Goal: Transaction & Acquisition: Purchase product/service

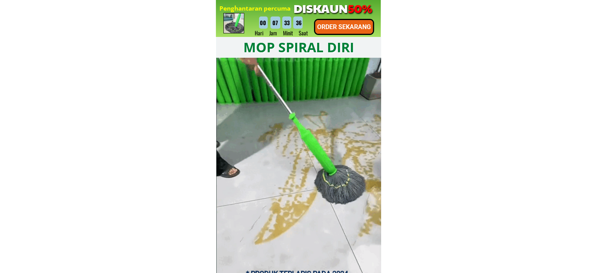
click at [355, 27] on p "ORDER SEKARANG" at bounding box center [344, 27] width 58 height 14
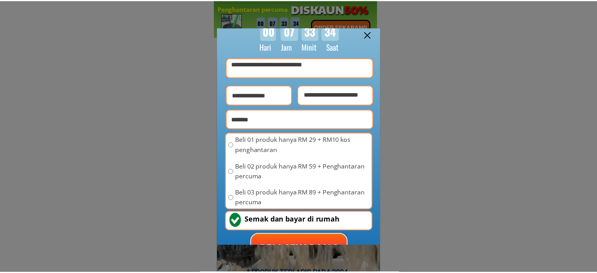
scroll to position [91, 0]
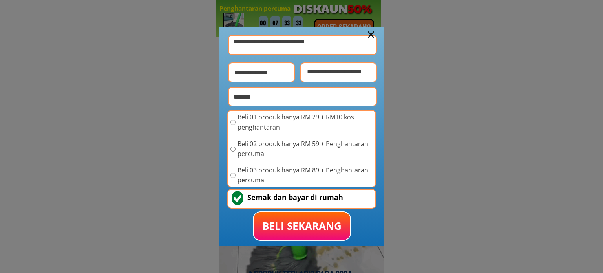
click at [368, 34] on div at bounding box center [371, 34] width 6 height 6
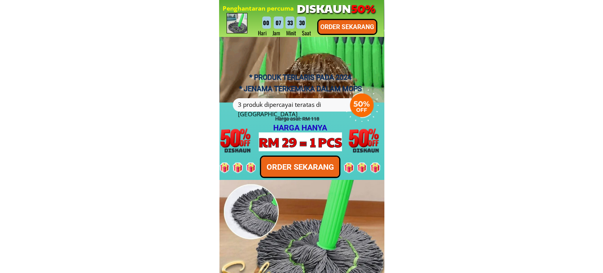
scroll to position [0, 0]
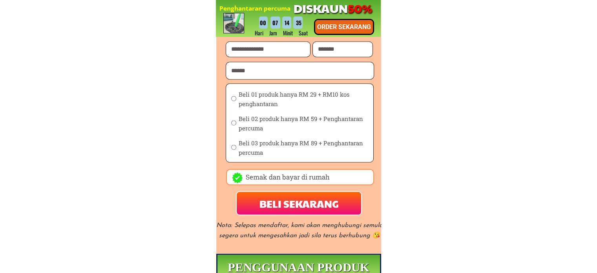
scroll to position [1414, 0]
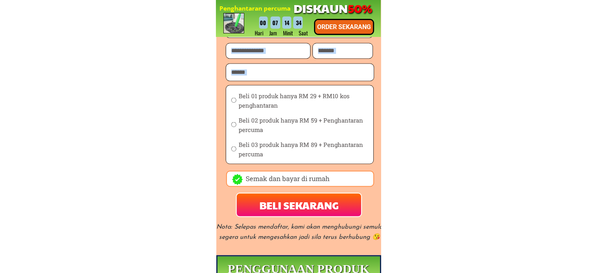
drag, startPoint x: 345, startPoint y: 149, endPoint x: 250, endPoint y: 147, distance: 95.0
drag, startPoint x: 201, startPoint y: 102, endPoint x: 241, endPoint y: 119, distance: 43.7
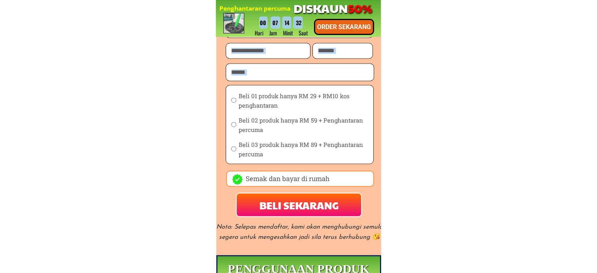
click at [245, 100] on span "Beli 01 produk hanya RM 29 + RM10 kos penghantaran" at bounding box center [303, 100] width 130 height 19
click at [257, 100] on span "Beli 01 produk hanya RM 29 + RM10 kos penghantaran" at bounding box center [303, 100] width 130 height 19
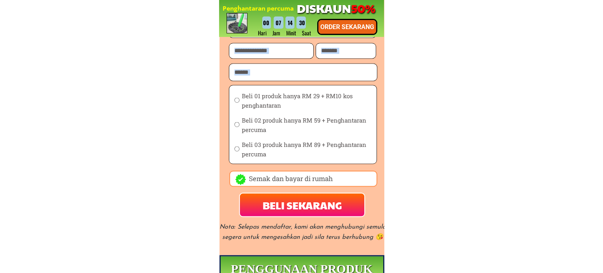
scroll to position [0, 0]
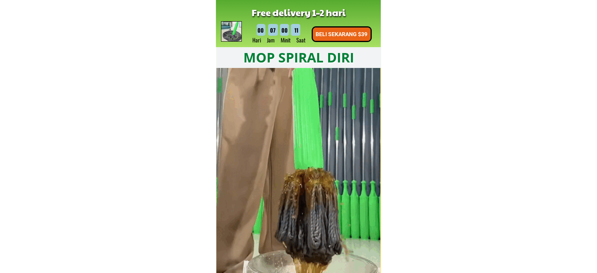
click at [358, 35] on p "BELI SEKARANG $39" at bounding box center [342, 34] width 60 height 14
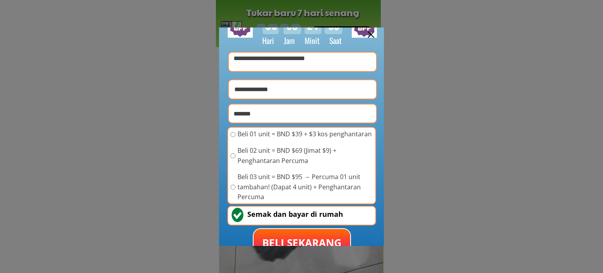
scroll to position [91, 0]
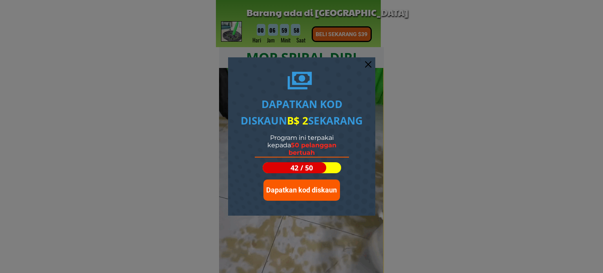
click at [308, 190] on span "Dapatkan kod diskaun" at bounding box center [301, 190] width 71 height 8
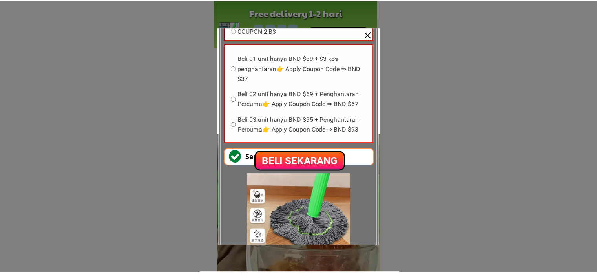
scroll to position [157, 0]
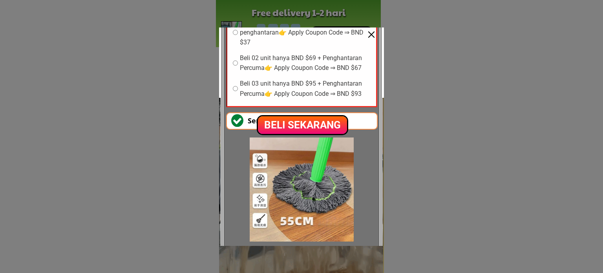
click at [456, 61] on div at bounding box center [301, 136] width 603 height 273
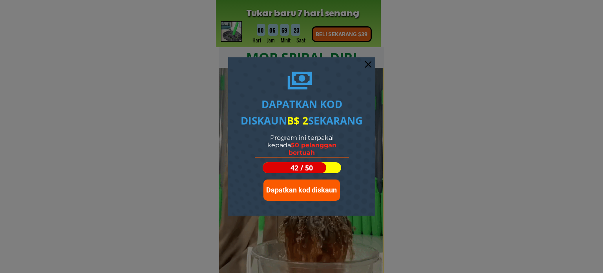
click at [367, 62] on div at bounding box center [368, 64] width 6 height 6
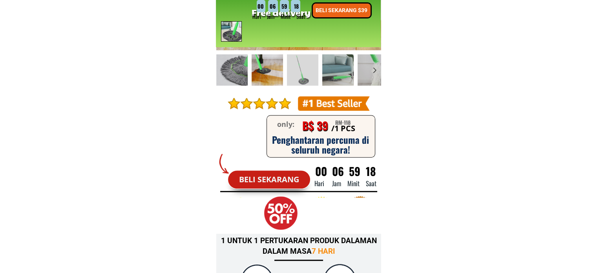
scroll to position [510, 0]
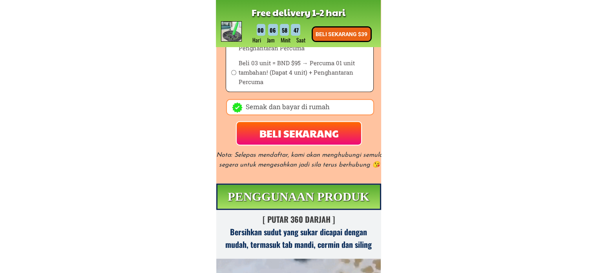
scroll to position [1099, 0]
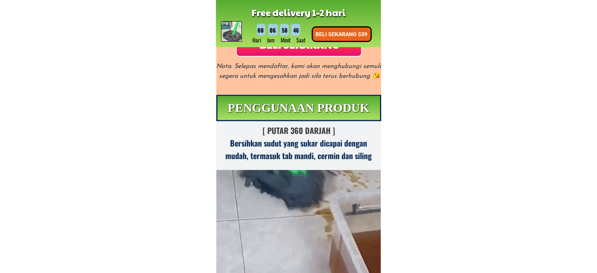
click at [339, 33] on p "BELI SEKARANG $39" at bounding box center [342, 34] width 58 height 14
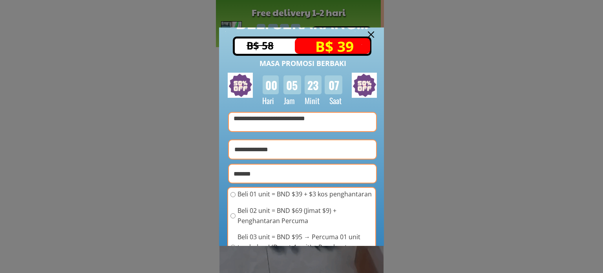
scroll to position [0, 0]
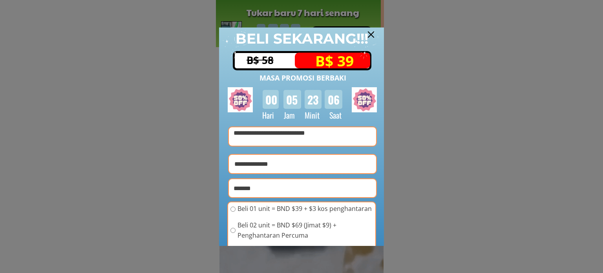
click at [370, 35] on div at bounding box center [371, 34] width 6 height 6
